Goal: Task Accomplishment & Management: Manage account settings

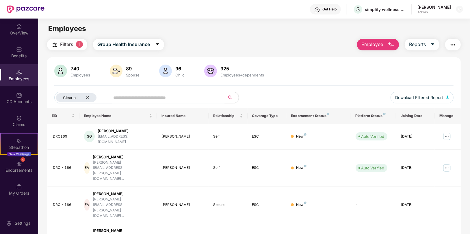
click at [141, 99] on input "text" at bounding box center [165, 97] width 104 height 9
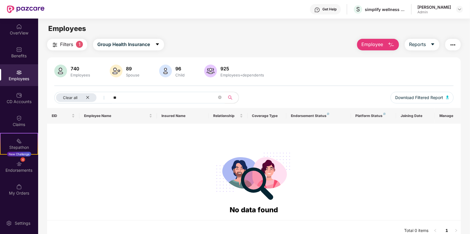
type input "*"
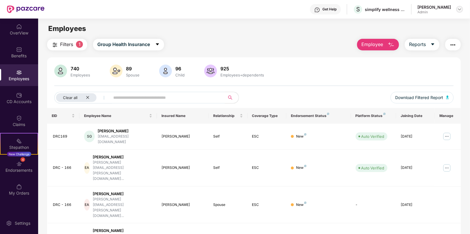
click at [462, 10] on img at bounding box center [460, 9] width 5 height 5
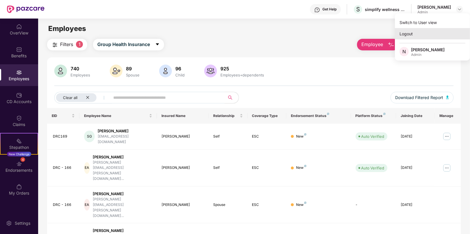
click at [405, 32] on div "Logout" at bounding box center [432, 33] width 75 height 11
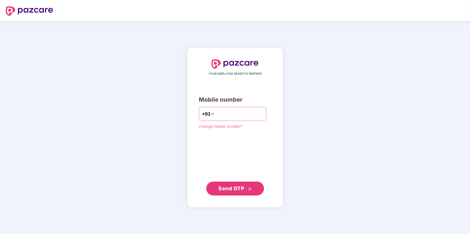
click at [233, 114] on input "number" at bounding box center [239, 113] width 47 height 9
type input "**********"
click at [235, 188] on span "Send OTP" at bounding box center [232, 188] width 26 height 6
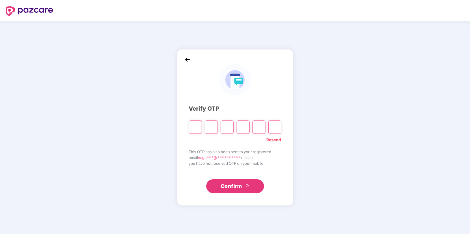
type input "*"
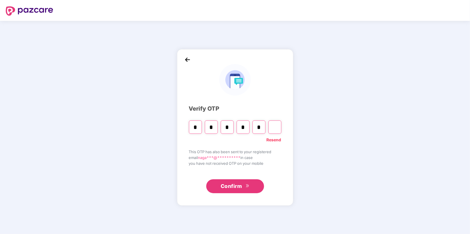
type input "*"
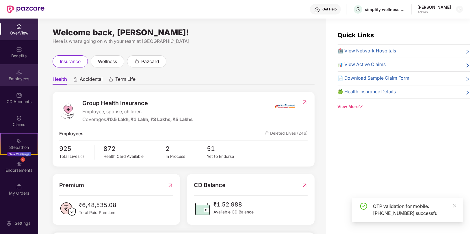
click at [16, 82] on div "Employees" at bounding box center [19, 75] width 38 height 22
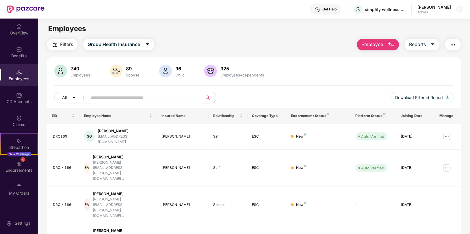
click at [176, 97] on input "text" at bounding box center [143, 97] width 104 height 9
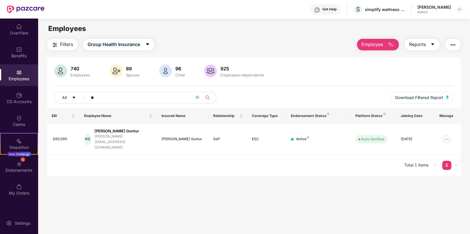
type input "*"
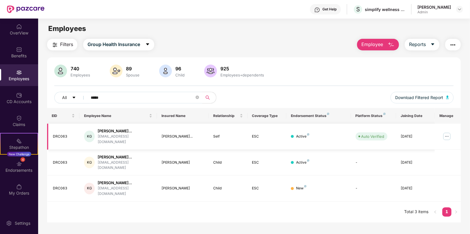
type input "*****"
click at [447, 134] on img at bounding box center [447, 136] width 9 height 9
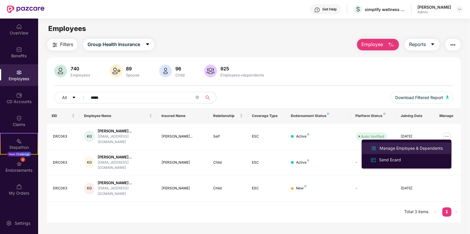
click at [391, 150] on div "Manage Employee & Dependents" at bounding box center [412, 148] width 66 height 6
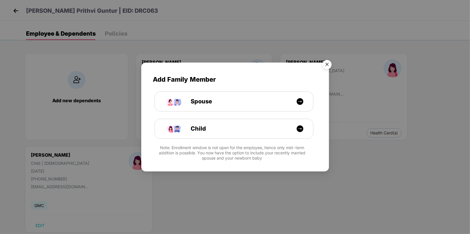
click at [326, 67] on img "Close" at bounding box center [327, 65] width 16 height 16
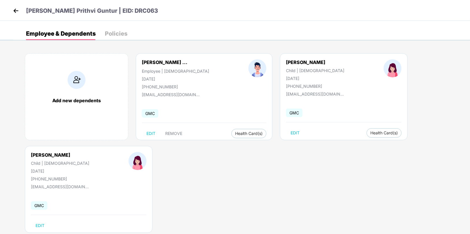
click at [14, 11] on img at bounding box center [16, 10] width 9 height 9
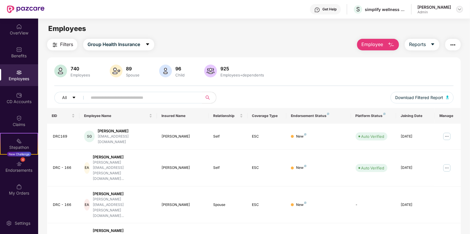
click at [462, 10] on img at bounding box center [460, 9] width 5 height 5
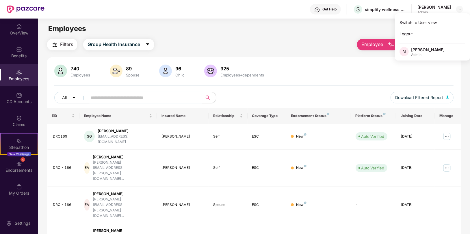
click at [354, 30] on div "Employees" at bounding box center [254, 28] width 432 height 11
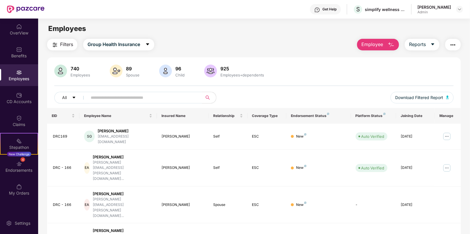
click at [453, 46] on img "button" at bounding box center [453, 44] width 7 height 7
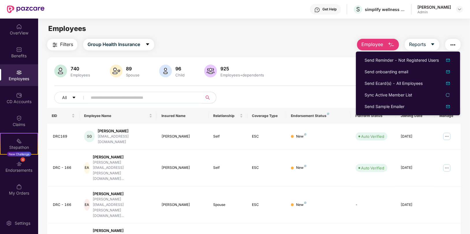
click at [293, 49] on div "Filters Group Health Insurance Employee Reports" at bounding box center [254, 45] width 414 height 12
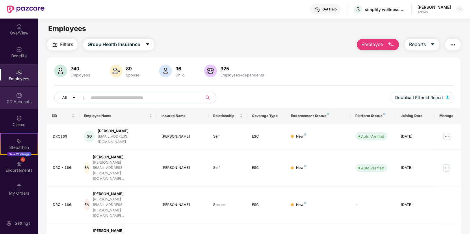
click at [20, 100] on div "CD Accounts" at bounding box center [19, 102] width 38 height 6
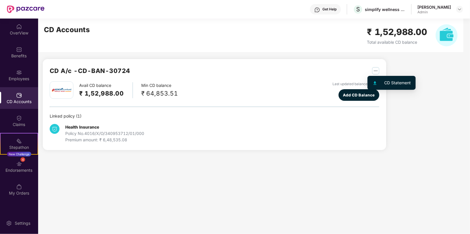
click at [375, 70] on img "button" at bounding box center [375, 70] width 7 height 7
click at [440, 79] on div "CD A/c - CD-BAN-30724 Avail CD balance ₹ 1,52,988.00 Min CD balance ₹ 64,853.51…" at bounding box center [247, 88] width 418 height 138
